Goal: Information Seeking & Learning: Learn about a topic

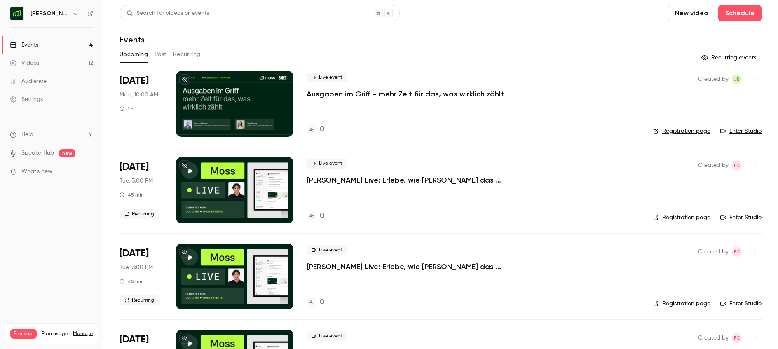
click at [67, 19] on div "[PERSON_NAME] [GEOGRAPHIC_DATA]" at bounding box center [51, 14] width 83 height 14
click at [71, 15] on button "button" at bounding box center [76, 14] width 10 height 10
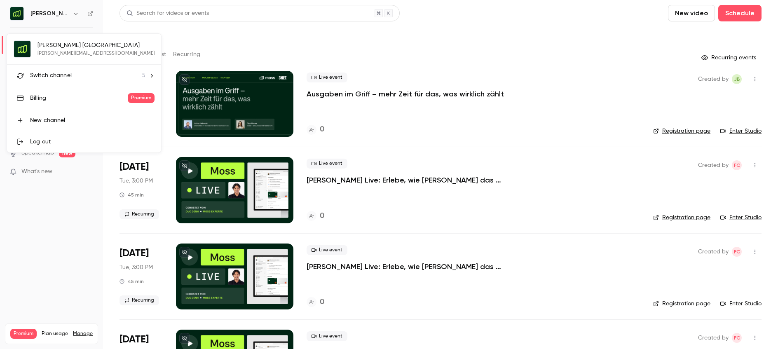
click at [77, 78] on div "Switch channel 5" at bounding box center [87, 75] width 115 height 9
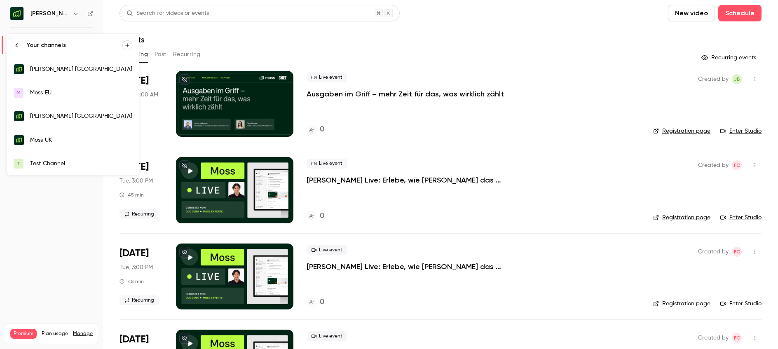
click at [72, 136] on div "Moss UK" at bounding box center [81, 140] width 102 height 8
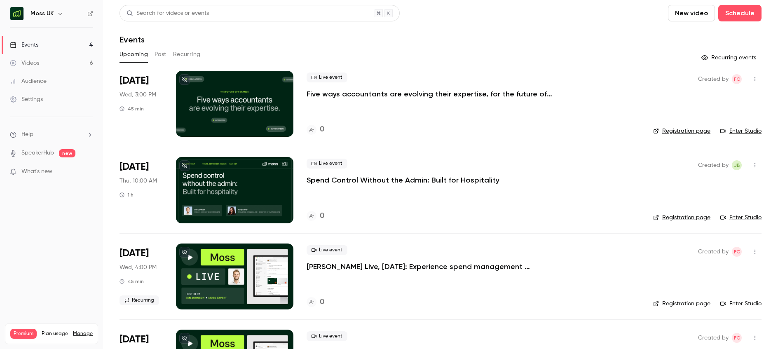
click at [162, 54] on button "Past" at bounding box center [161, 54] width 12 height 13
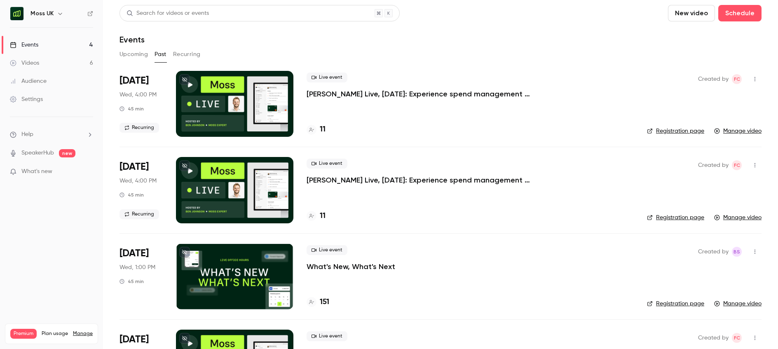
click at [451, 94] on p "[PERSON_NAME] Live, [DATE]: Experience spend management automation with [PERSON…" at bounding box center [430, 94] width 247 height 10
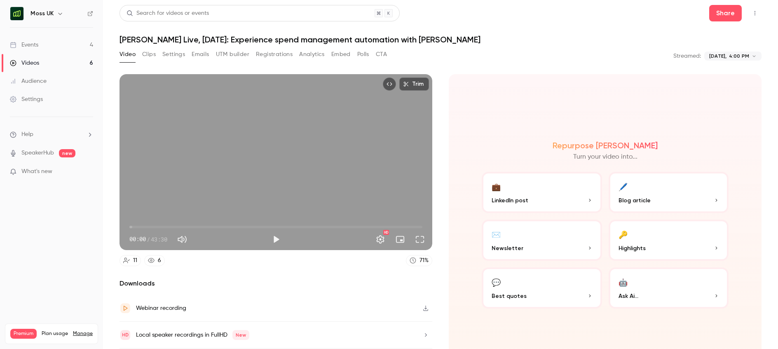
click at [322, 50] on button "Analytics" at bounding box center [312, 54] width 26 height 13
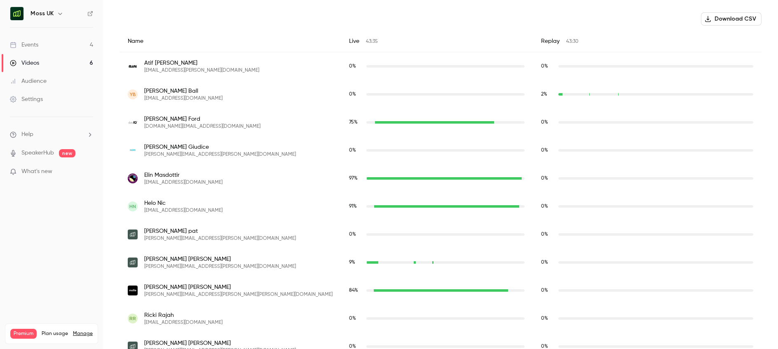
scroll to position [288, 0]
